Goal: Transaction & Acquisition: Purchase product/service

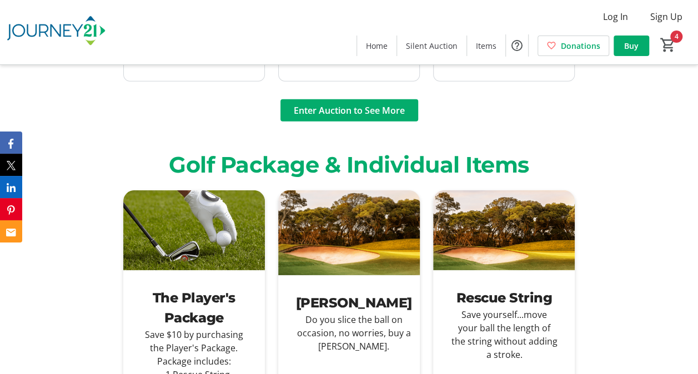
scroll to position [1521, 0]
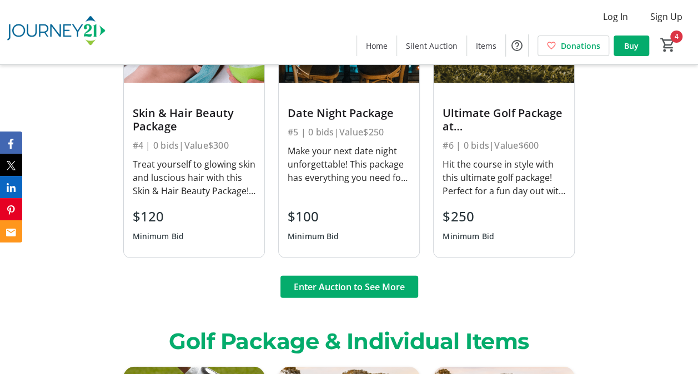
scroll to position [1344, 0]
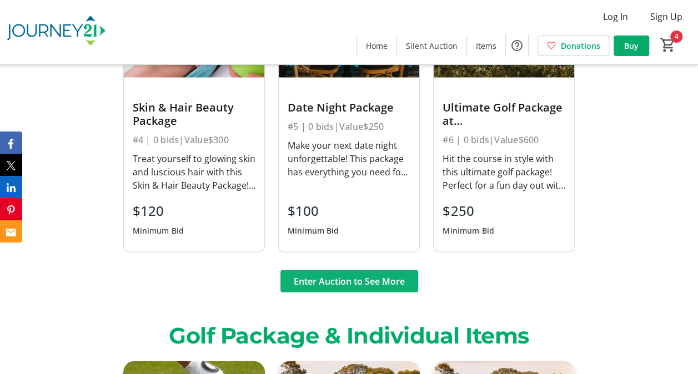
click at [394, 281] on span "Enter Auction to See More" at bounding box center [349, 281] width 111 height 13
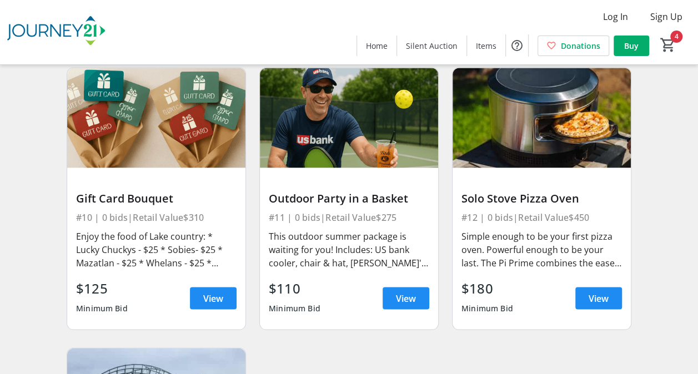
scroll to position [976, 0]
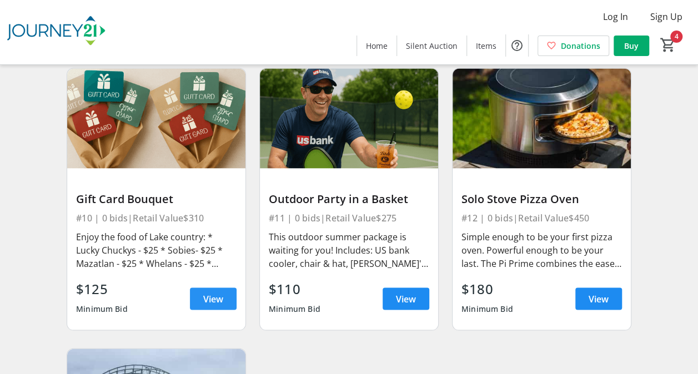
click at [217, 297] on span "View" at bounding box center [213, 298] width 20 height 13
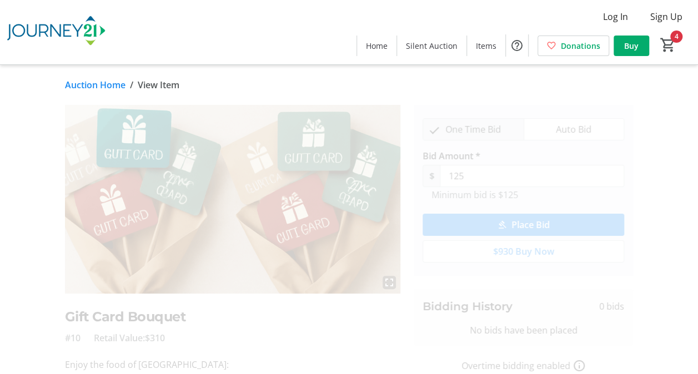
scroll to position [154, 0]
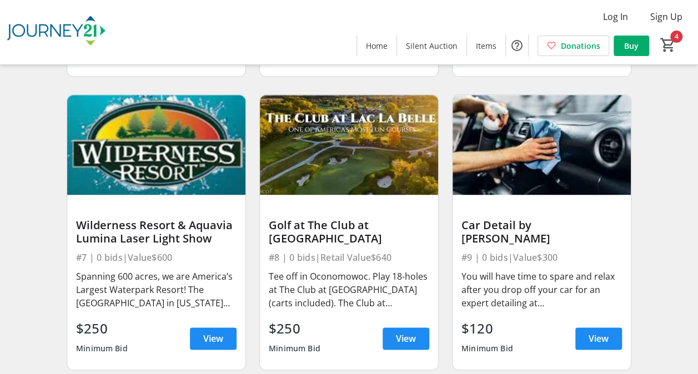
scroll to position [654, 0]
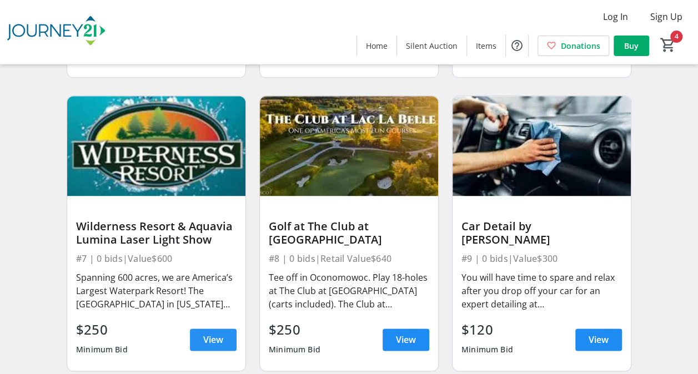
click at [208, 347] on span at bounding box center [213, 339] width 47 height 27
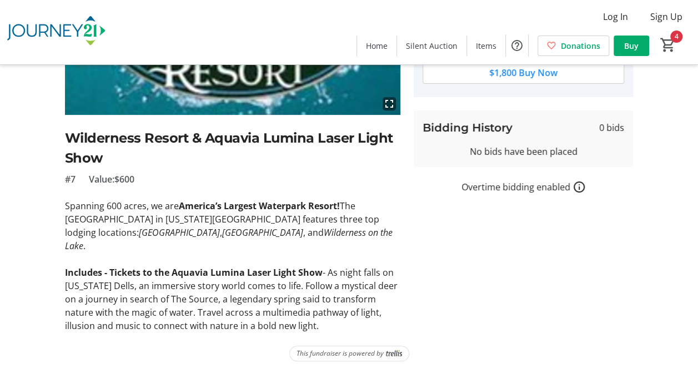
scroll to position [179, 0]
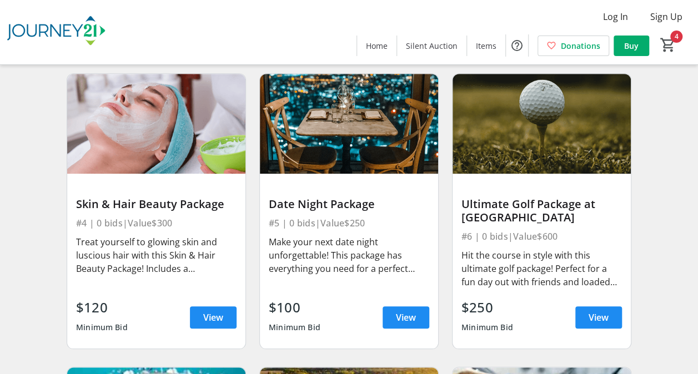
scroll to position [429, 0]
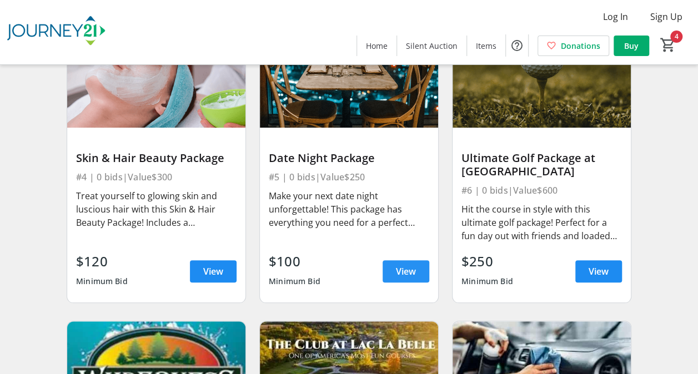
click at [424, 283] on span at bounding box center [405, 271] width 47 height 27
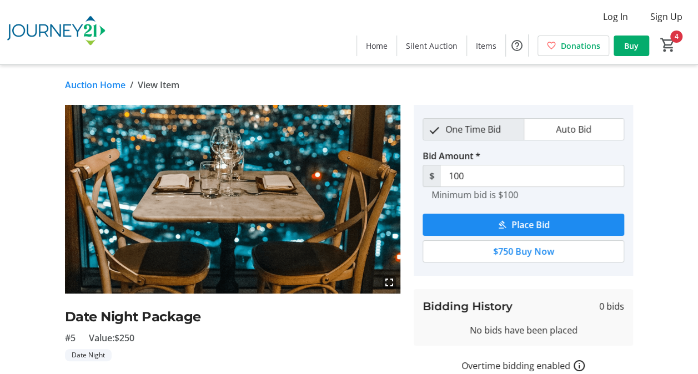
scroll to position [158, 0]
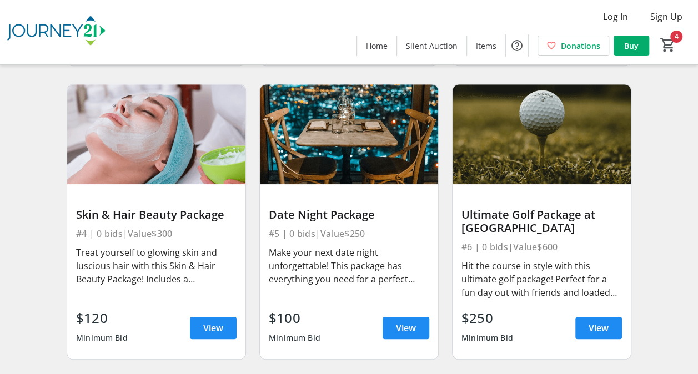
scroll to position [367, 0]
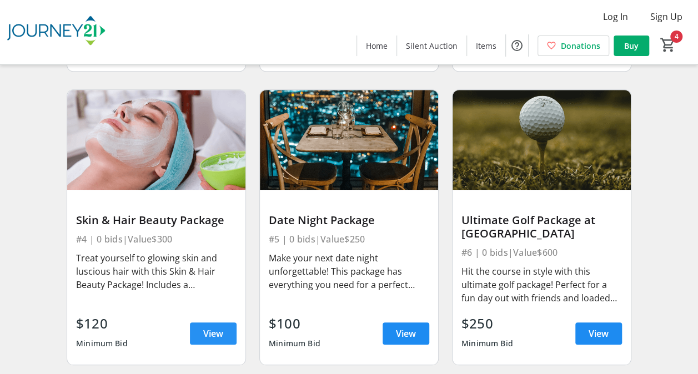
click at [219, 327] on span "View" at bounding box center [213, 333] width 20 height 13
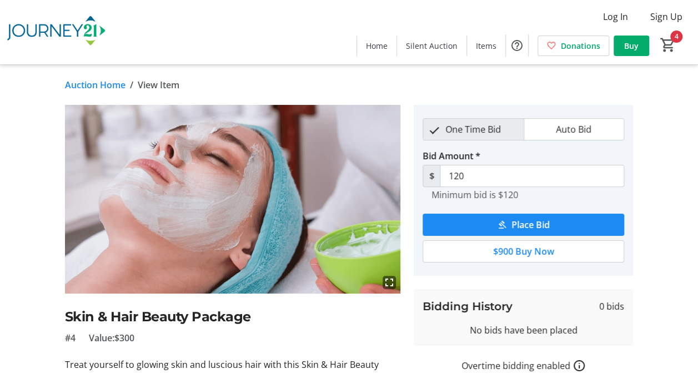
scroll to position [132, 0]
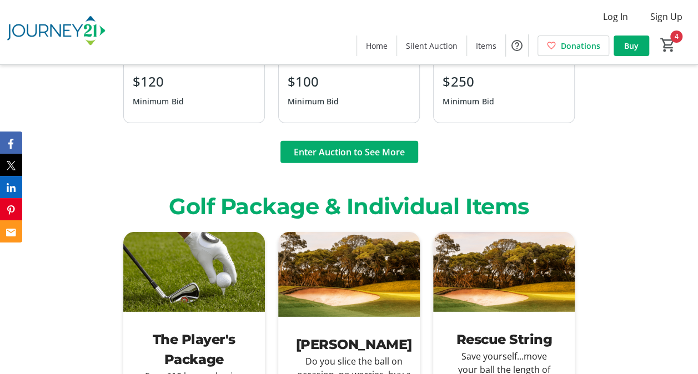
scroll to position [1387, 0]
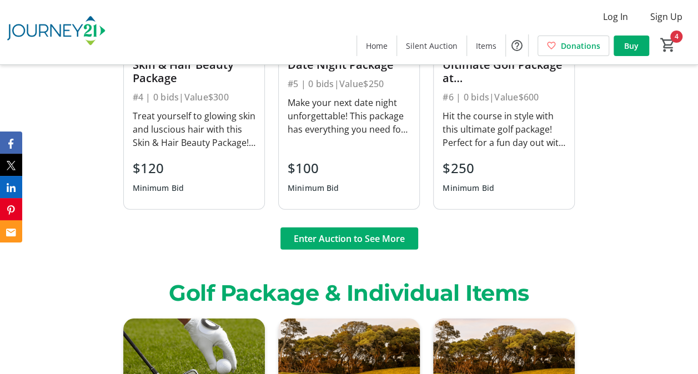
click at [364, 228] on span at bounding box center [349, 238] width 138 height 27
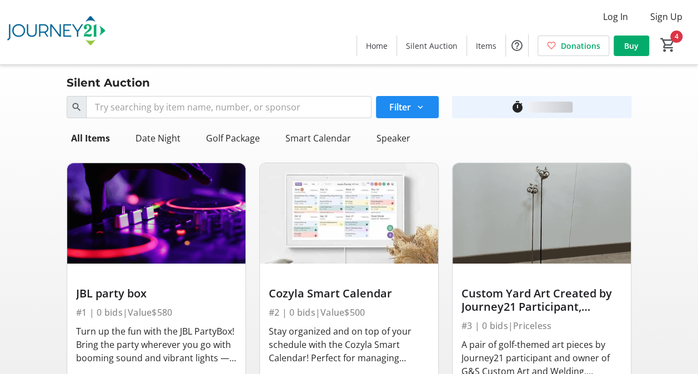
scroll to position [139, 0]
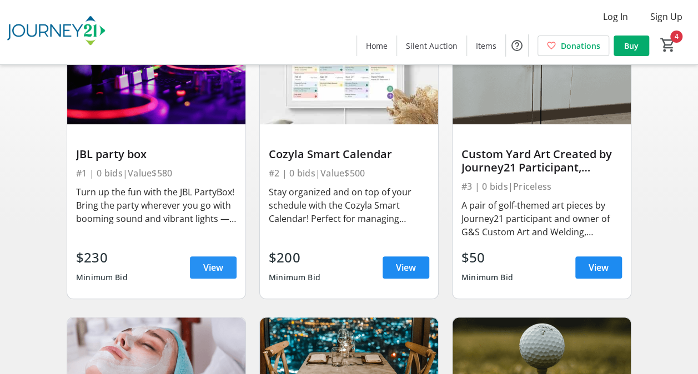
click at [215, 265] on span "View" at bounding box center [213, 267] width 20 height 13
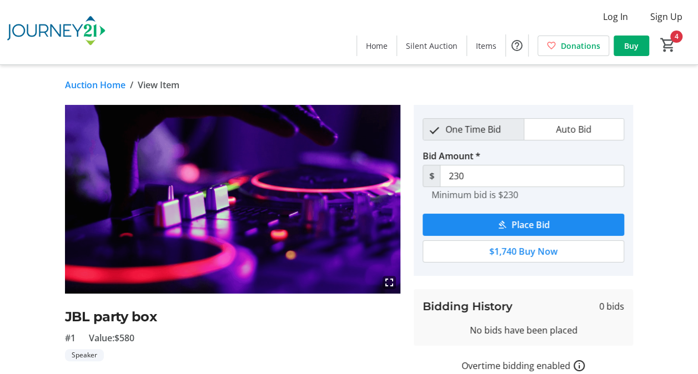
scroll to position [82, 0]
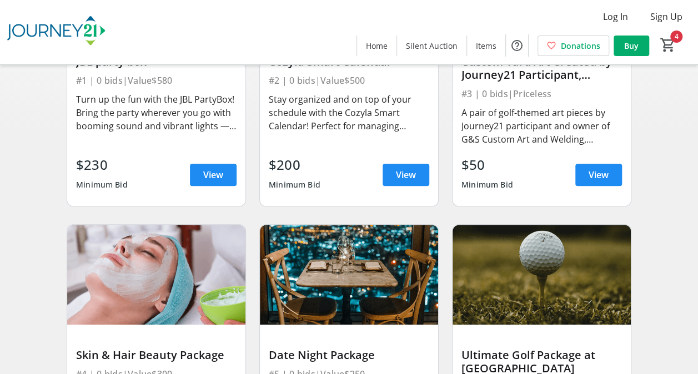
scroll to position [233, 0]
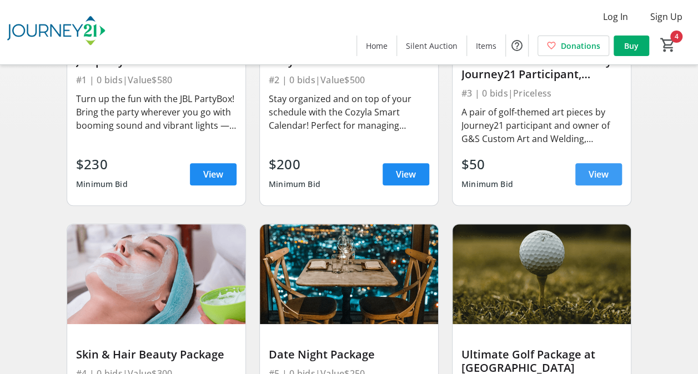
click at [604, 175] on span "View" at bounding box center [598, 174] width 20 height 13
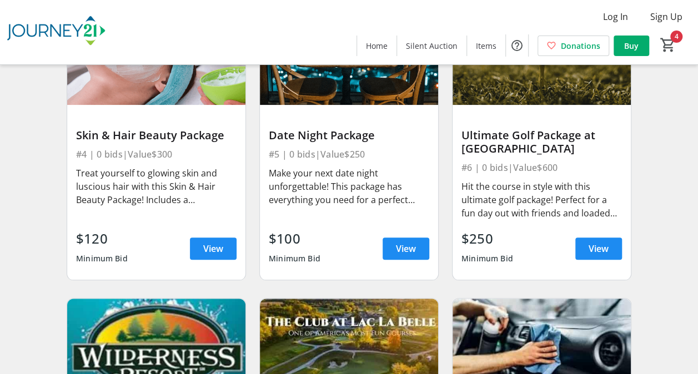
scroll to position [457, 0]
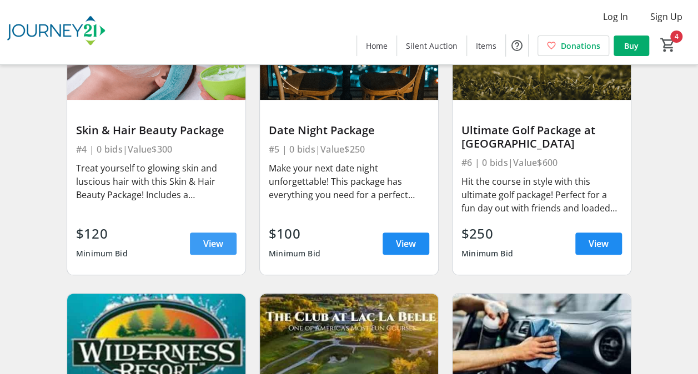
click at [202, 248] on span at bounding box center [213, 243] width 47 height 27
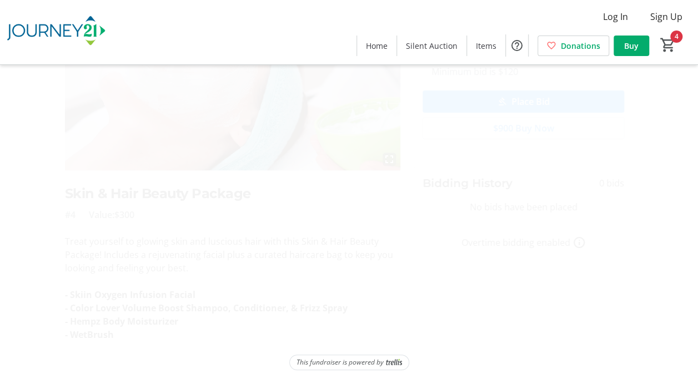
scroll to position [125, 0]
click at [212, 264] on p "Treat yourself to glowing skin and luscious hair with this Skin & Hair Beauty P…" at bounding box center [233, 253] width 336 height 40
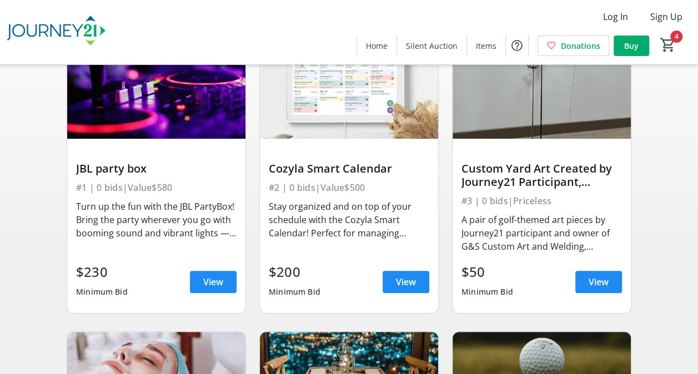
scroll to position [457, 0]
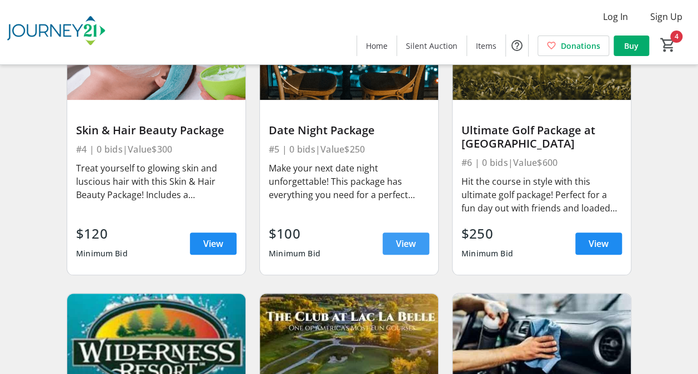
click at [417, 237] on span at bounding box center [405, 243] width 47 height 27
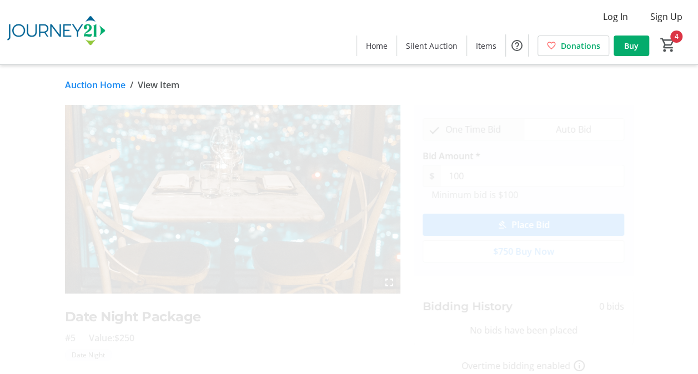
scroll to position [158, 0]
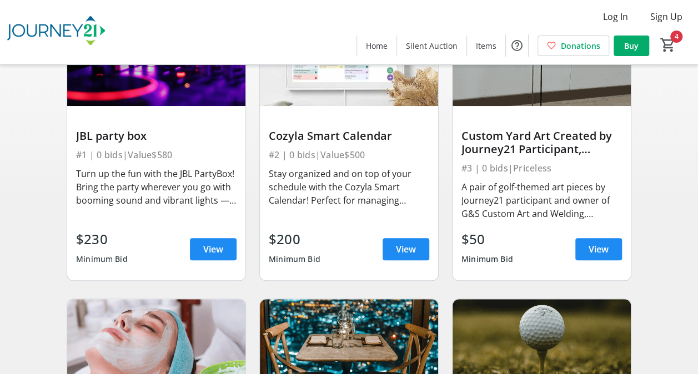
scroll to position [457, 0]
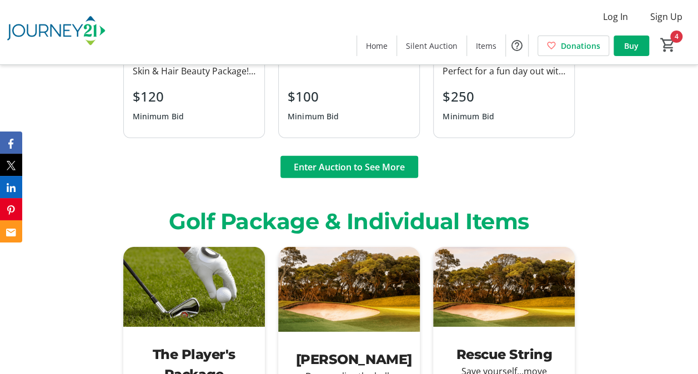
scroll to position [1459, 0]
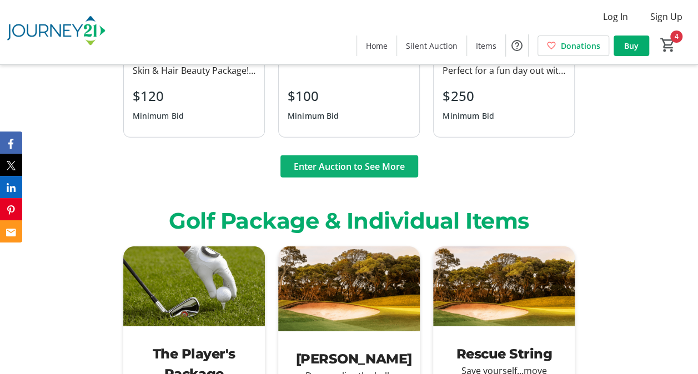
click at [369, 163] on span "Enter Auction to See More" at bounding box center [349, 166] width 111 height 13
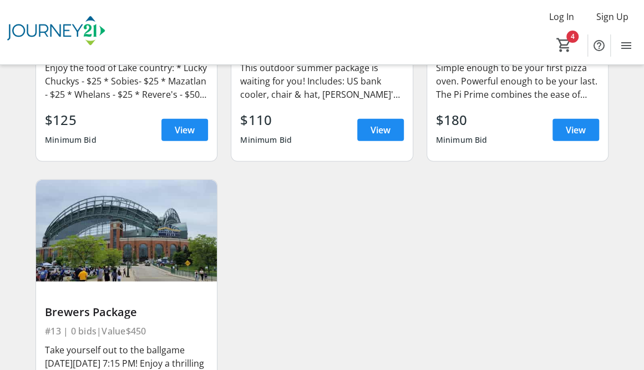
scroll to position [1151, 0]
click at [175, 291] on div at bounding box center [126, 290] width 163 height 17
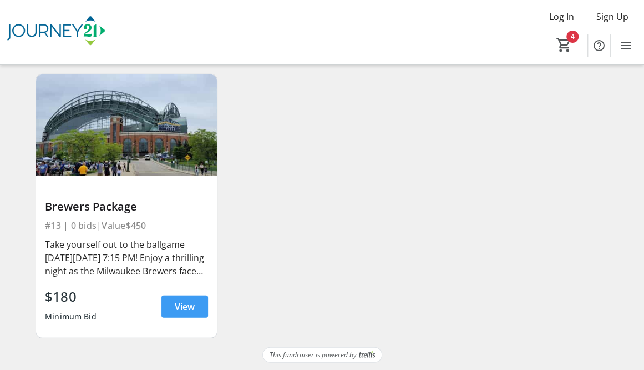
click at [180, 304] on span "View" at bounding box center [185, 306] width 20 height 13
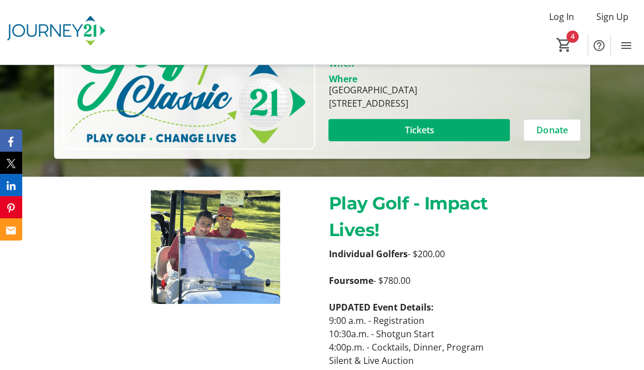
scroll to position [318, 0]
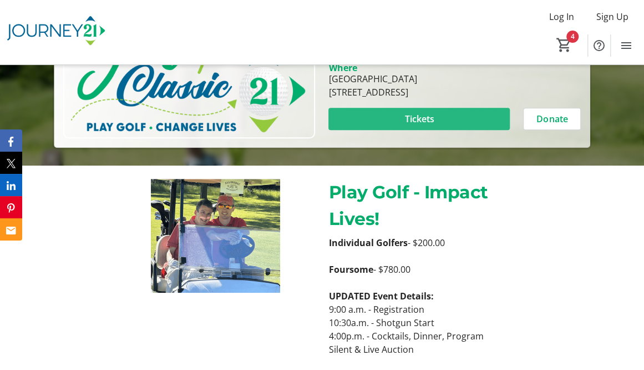
click at [407, 114] on span "Tickets" at bounding box center [419, 118] width 29 height 13
